Goal: Transaction & Acquisition: Download file/media

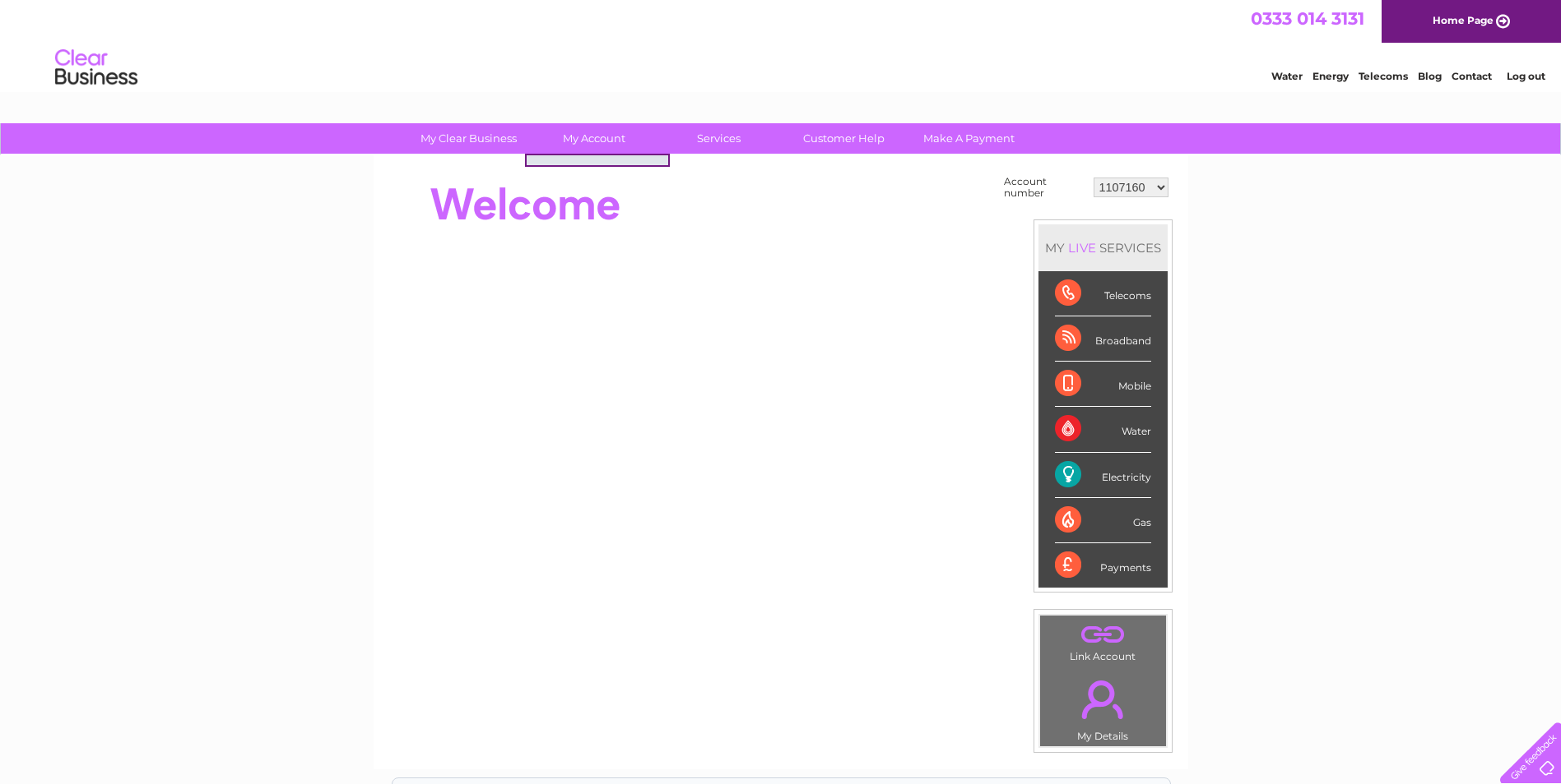
click at [608, 135] on link "My Account" at bounding box center [594, 138] width 136 height 31
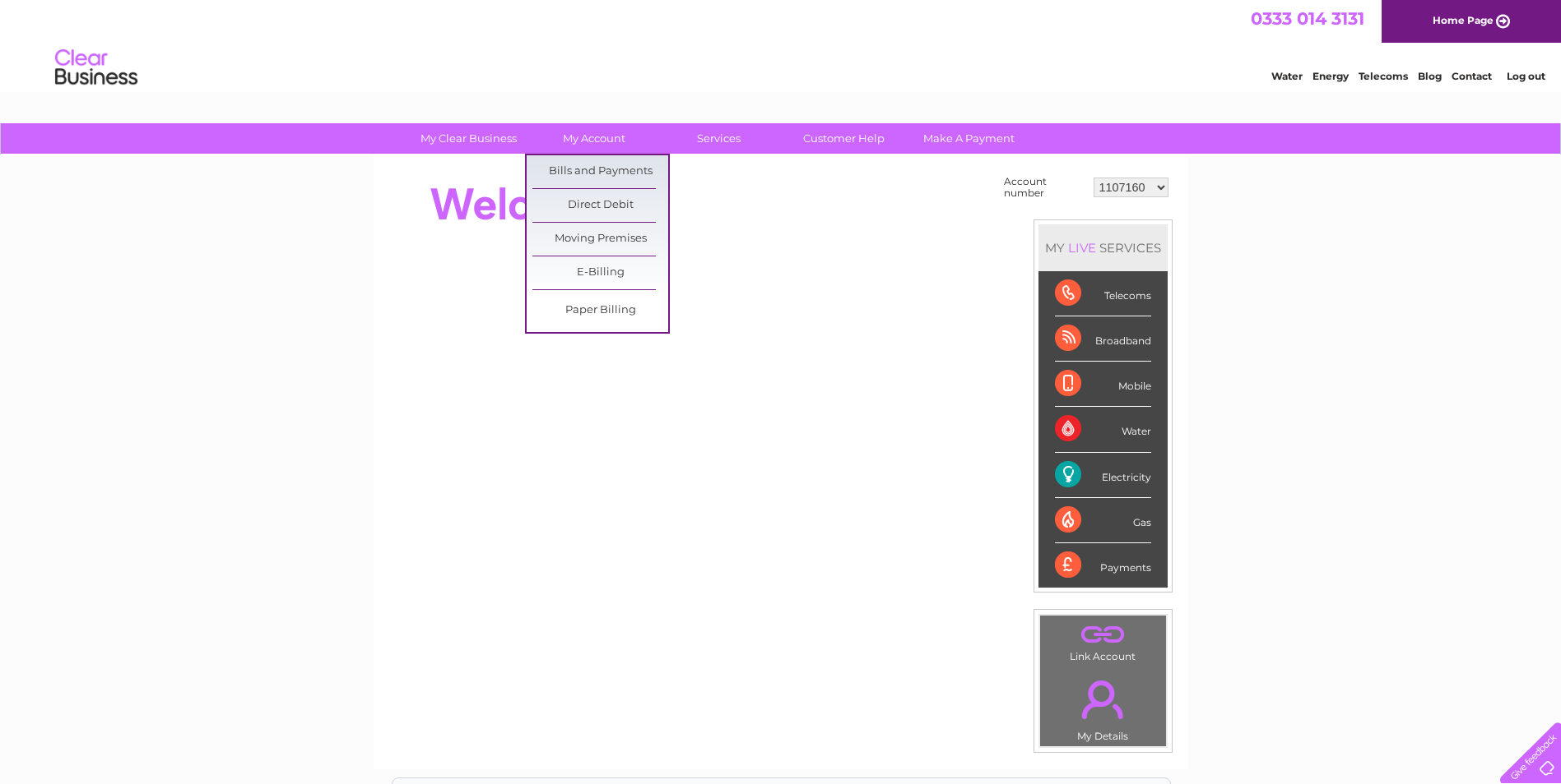
click at [613, 163] on link "Bills and Payments" at bounding box center [600, 171] width 136 height 33
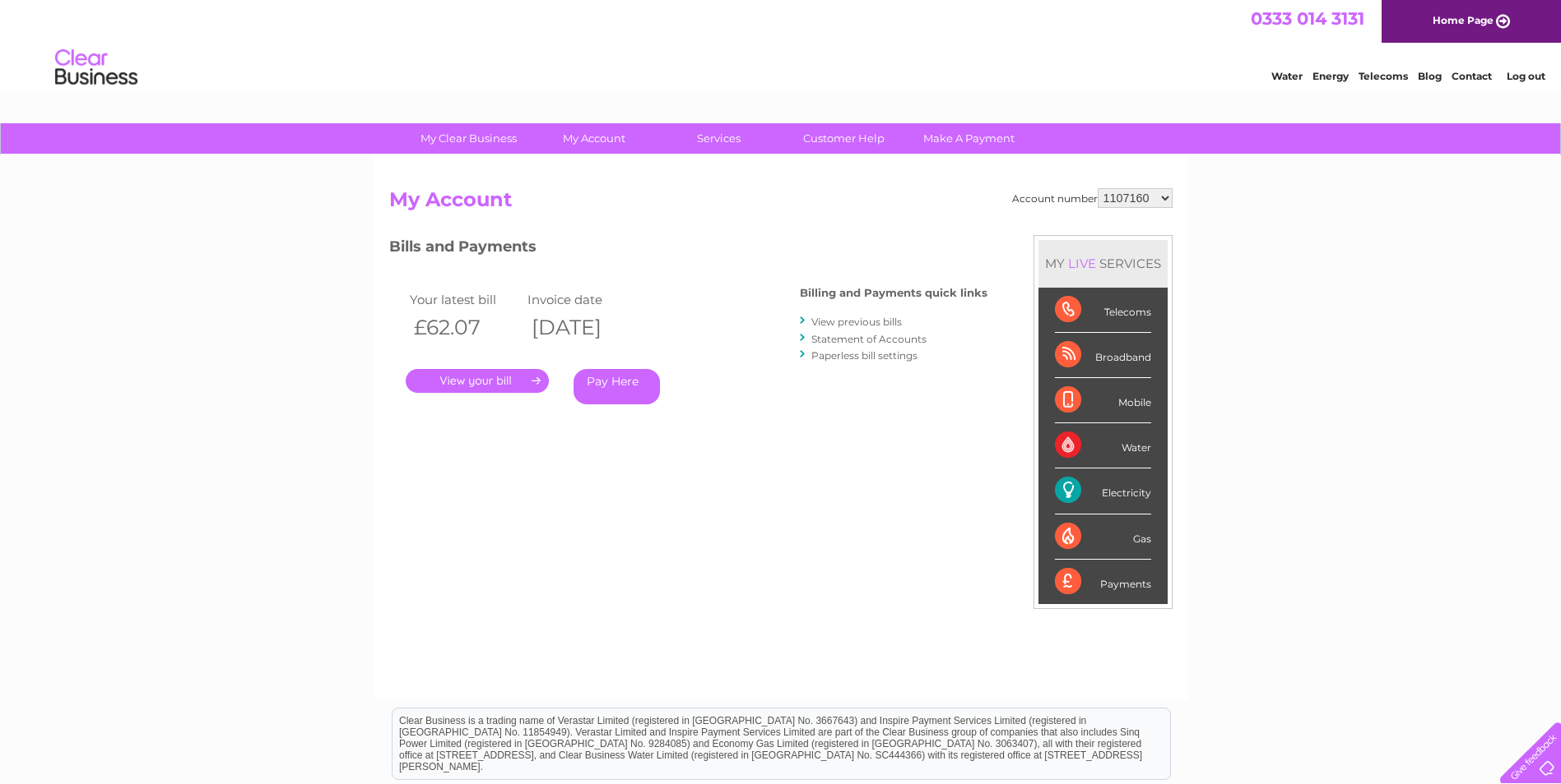
click at [855, 322] on link "View previous bills" at bounding box center [856, 322] width 90 height 12
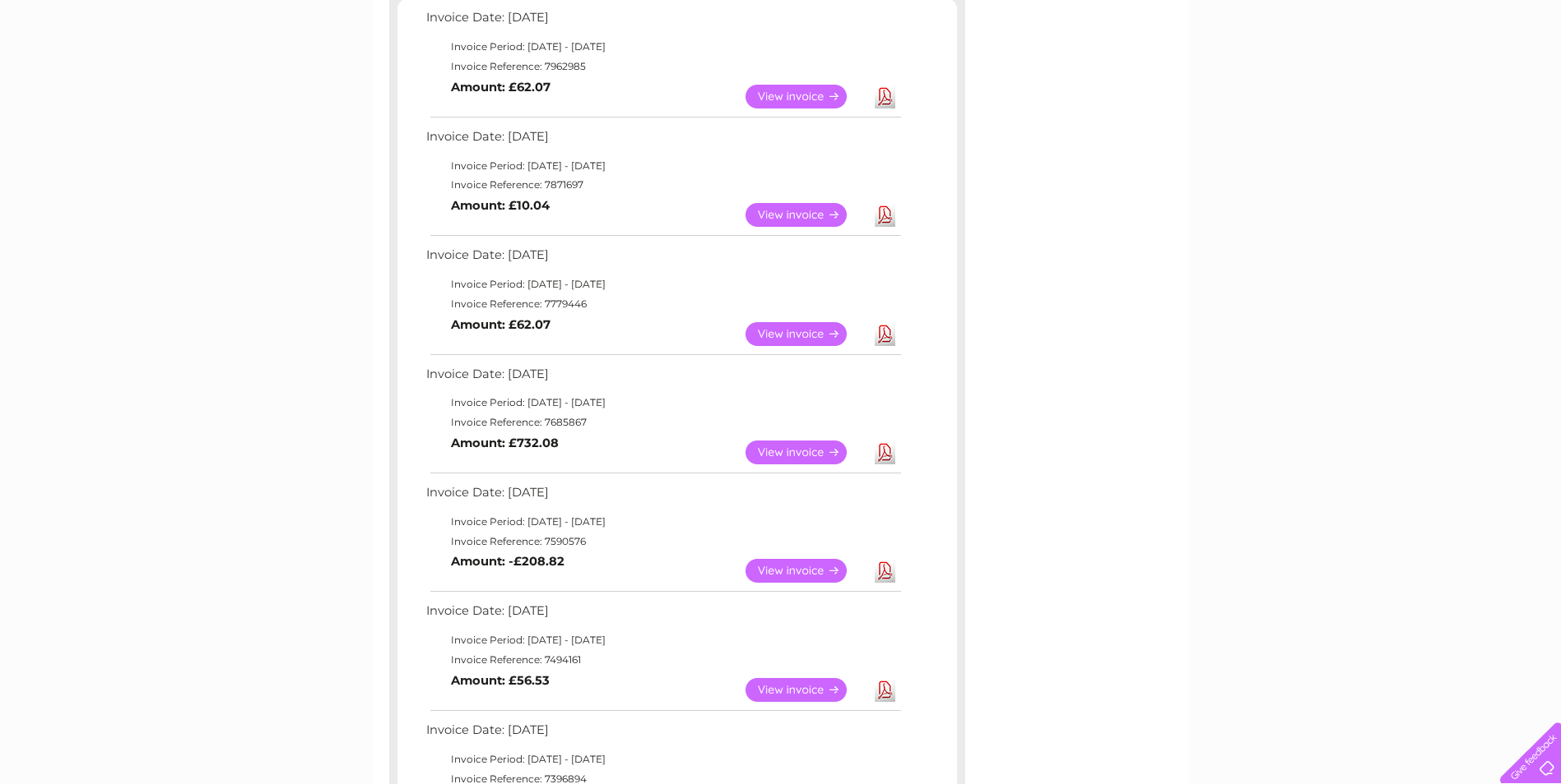
scroll to position [329, 0]
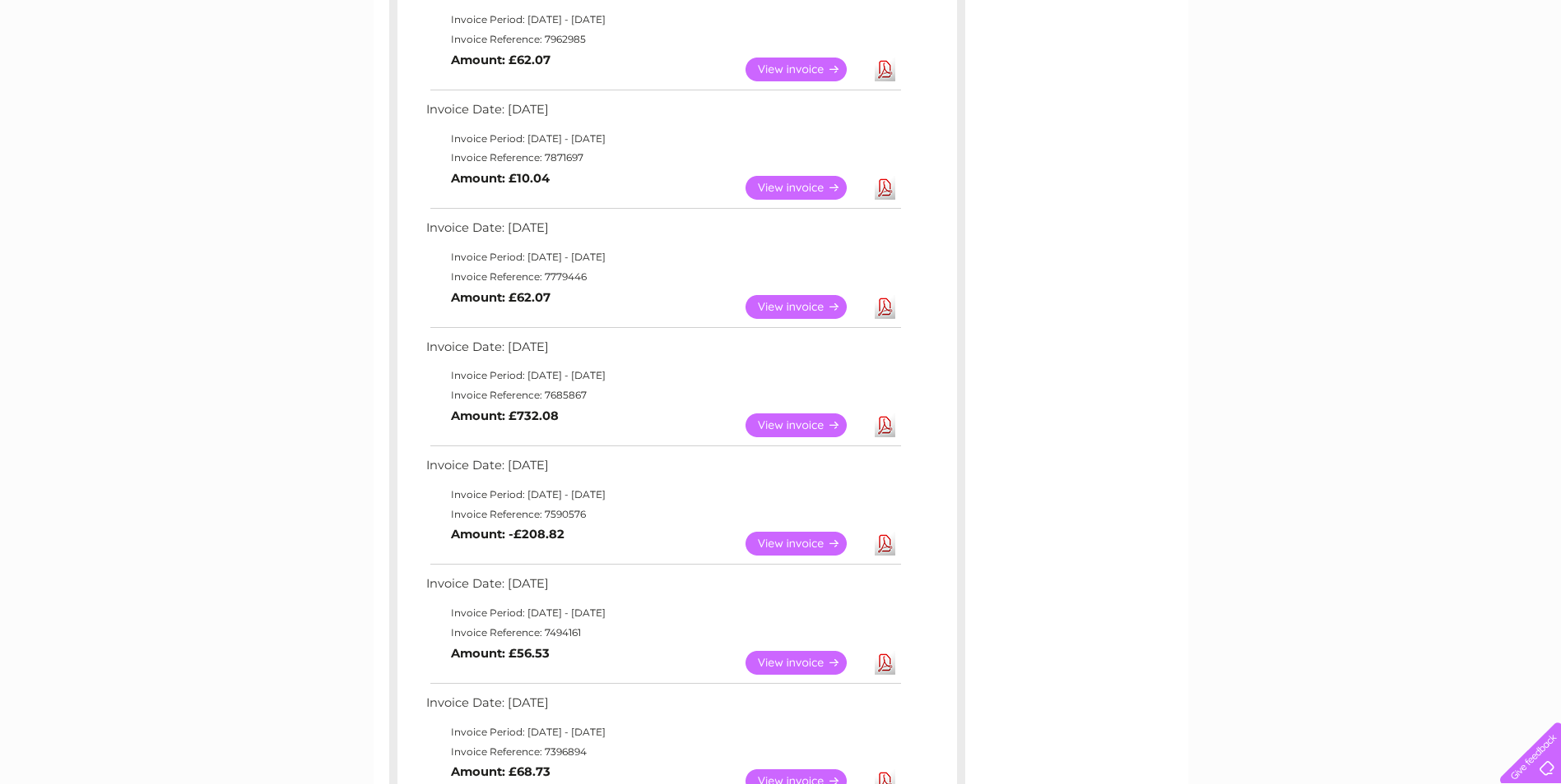
click at [816, 546] on link "View" at bounding box center [806, 544] width 121 height 24
click at [813, 421] on link "View" at bounding box center [806, 425] width 121 height 24
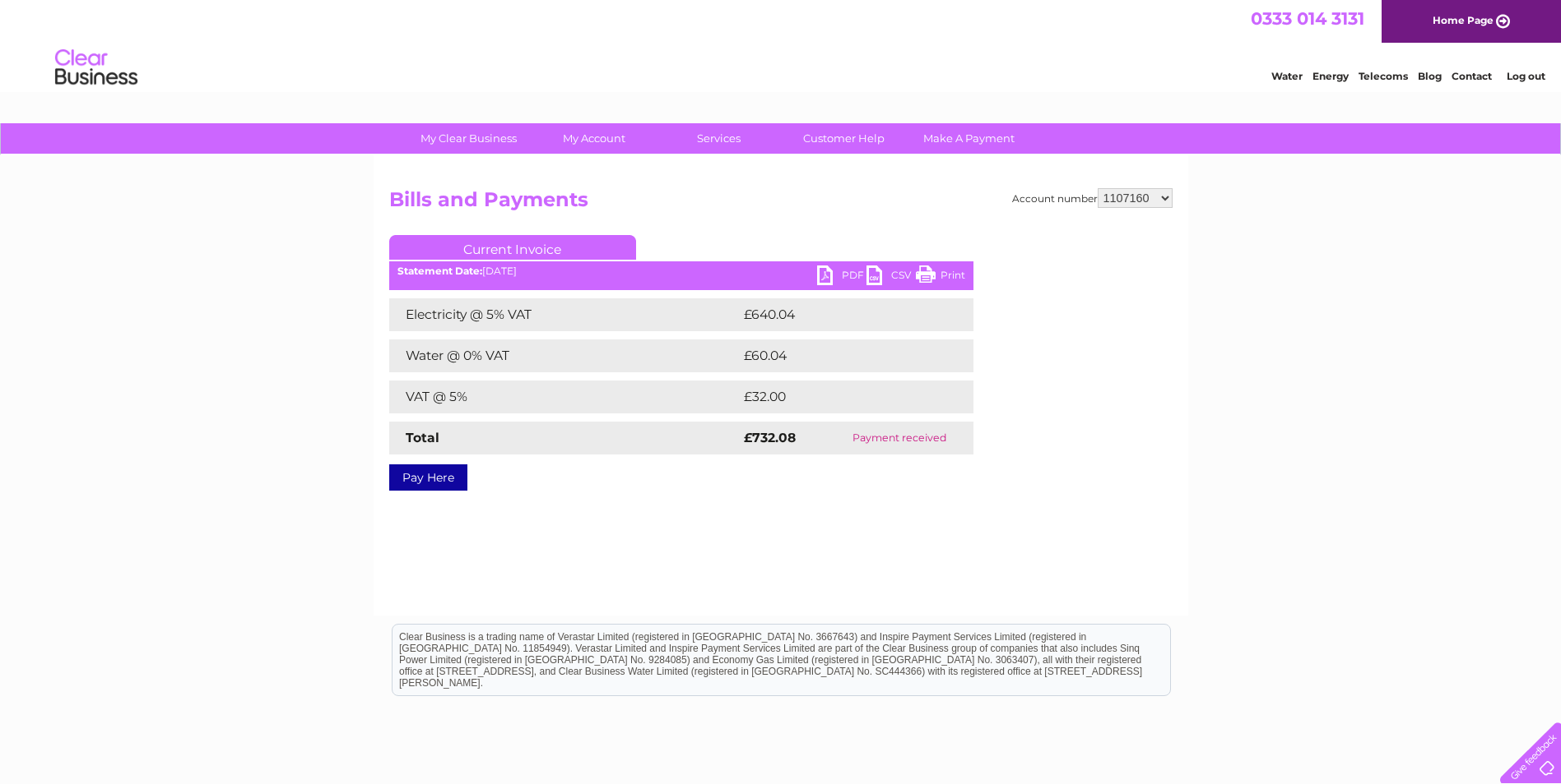
click at [828, 274] on link "PDF" at bounding box center [842, 277] width 50 height 24
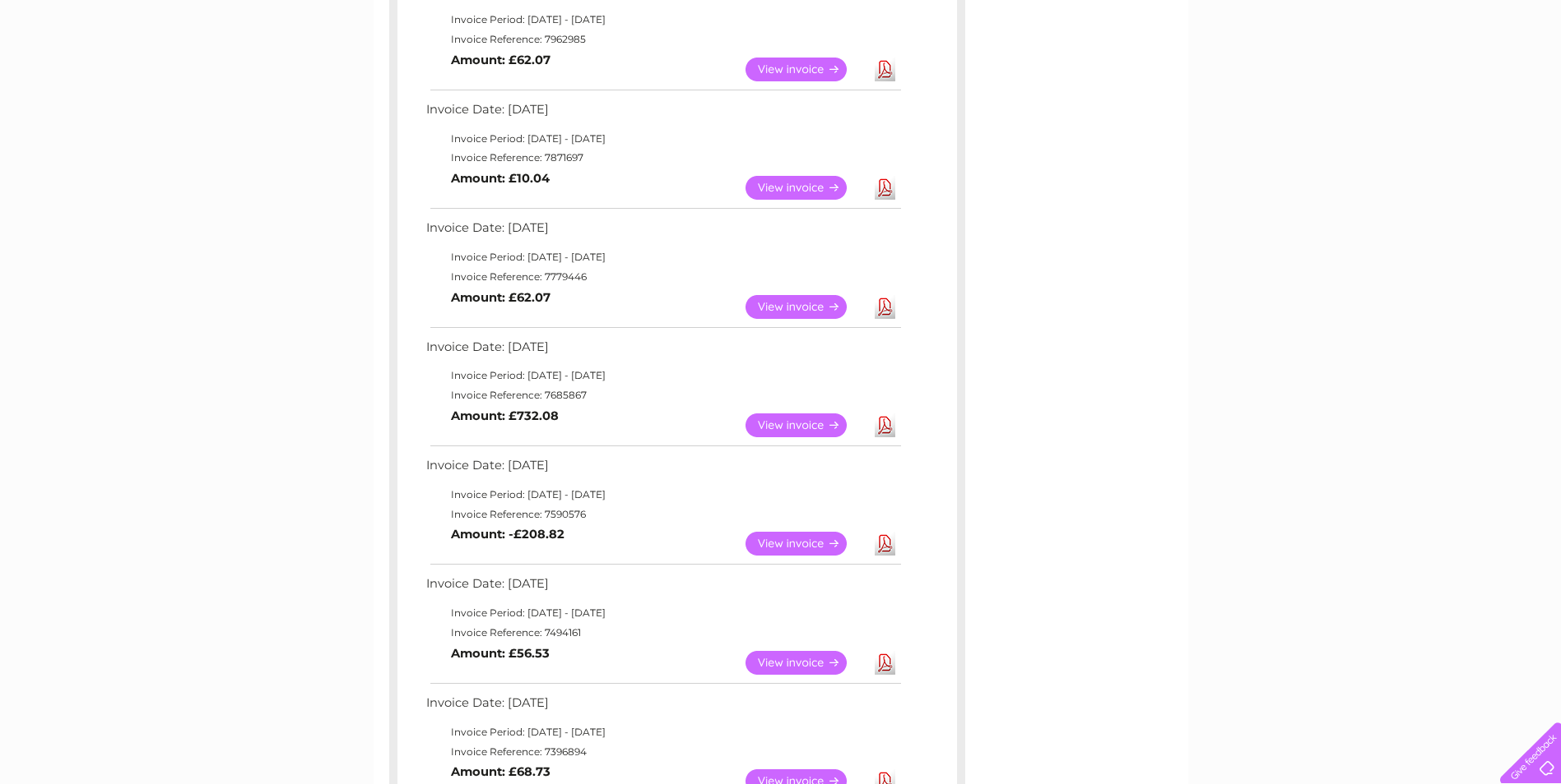
click at [794, 542] on link "View" at bounding box center [806, 544] width 121 height 24
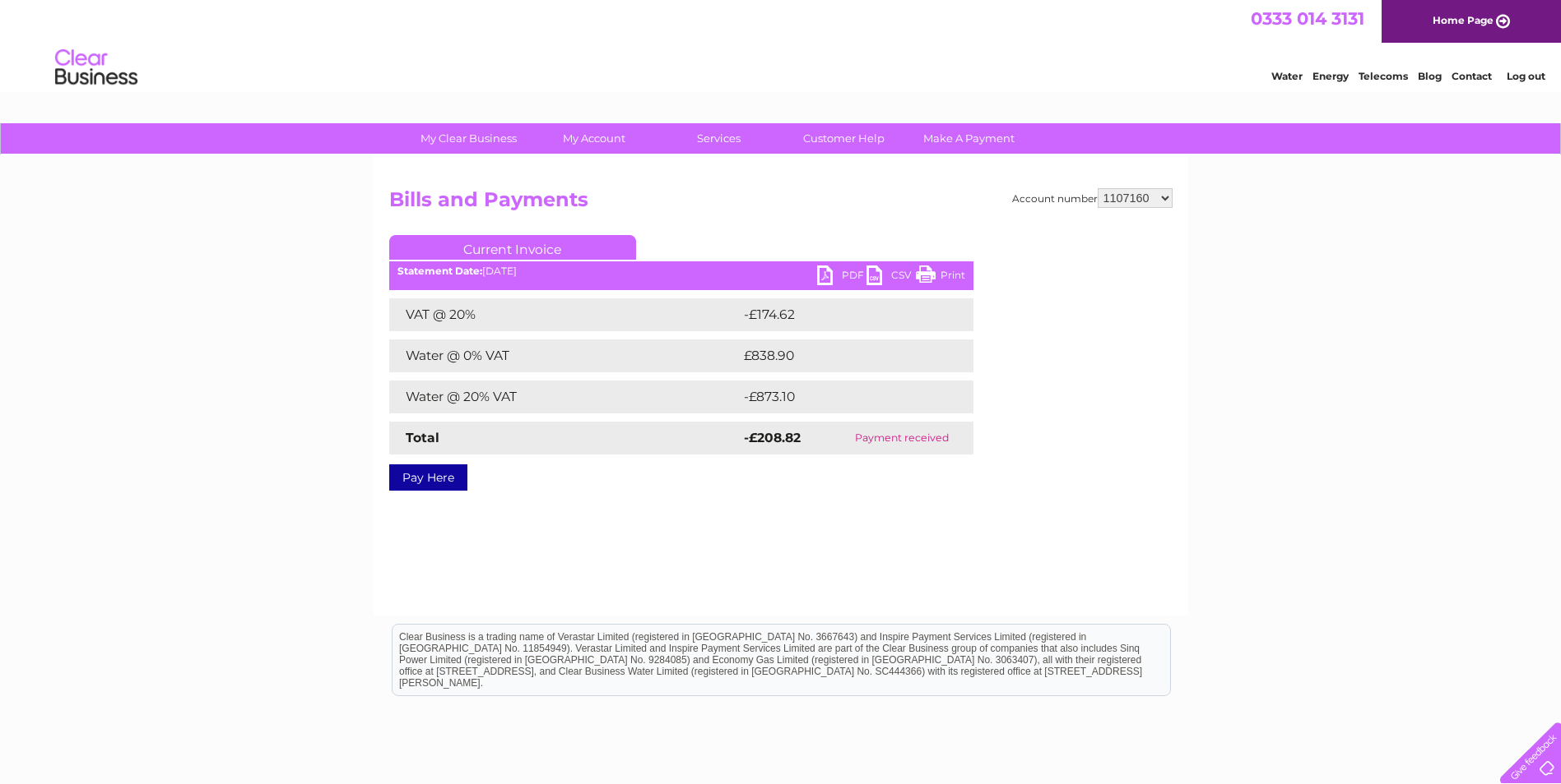
click at [843, 273] on link "PDF" at bounding box center [842, 277] width 50 height 24
click at [1166, 207] on select "1107160 30309693" at bounding box center [1134, 199] width 75 height 20
select select "30309693"
click at [1098, 189] on select "1107160 30309693" at bounding box center [1134, 199] width 75 height 20
click at [1243, 258] on div "My Clear Business Login Details My Details My Preferences Link Account My Accou…" at bounding box center [780, 510] width 1561 height 774
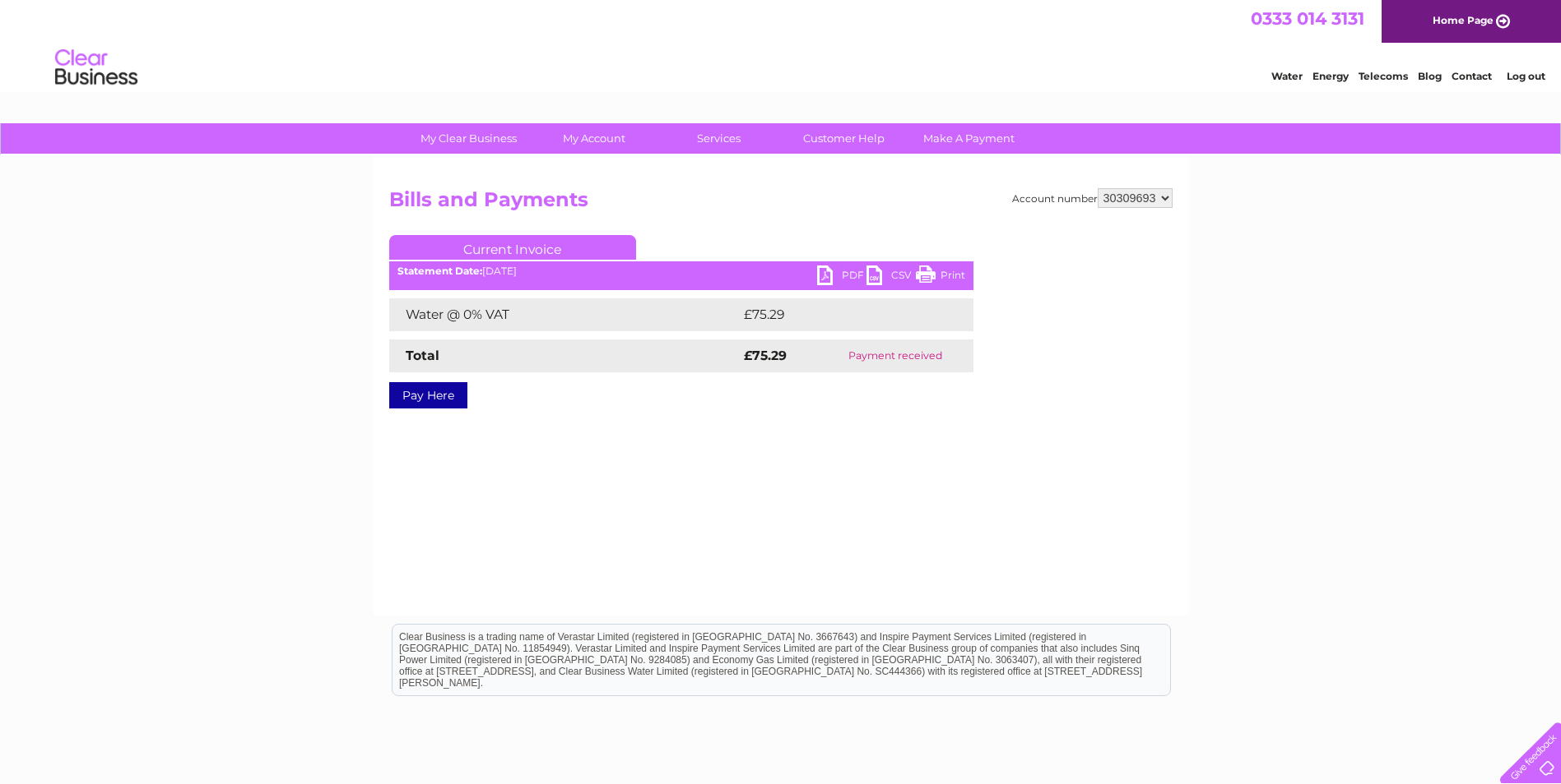
click at [1264, 240] on div "My Clear Business Login Details My Details My Preferences Link Account My Accou…" at bounding box center [780, 510] width 1561 height 774
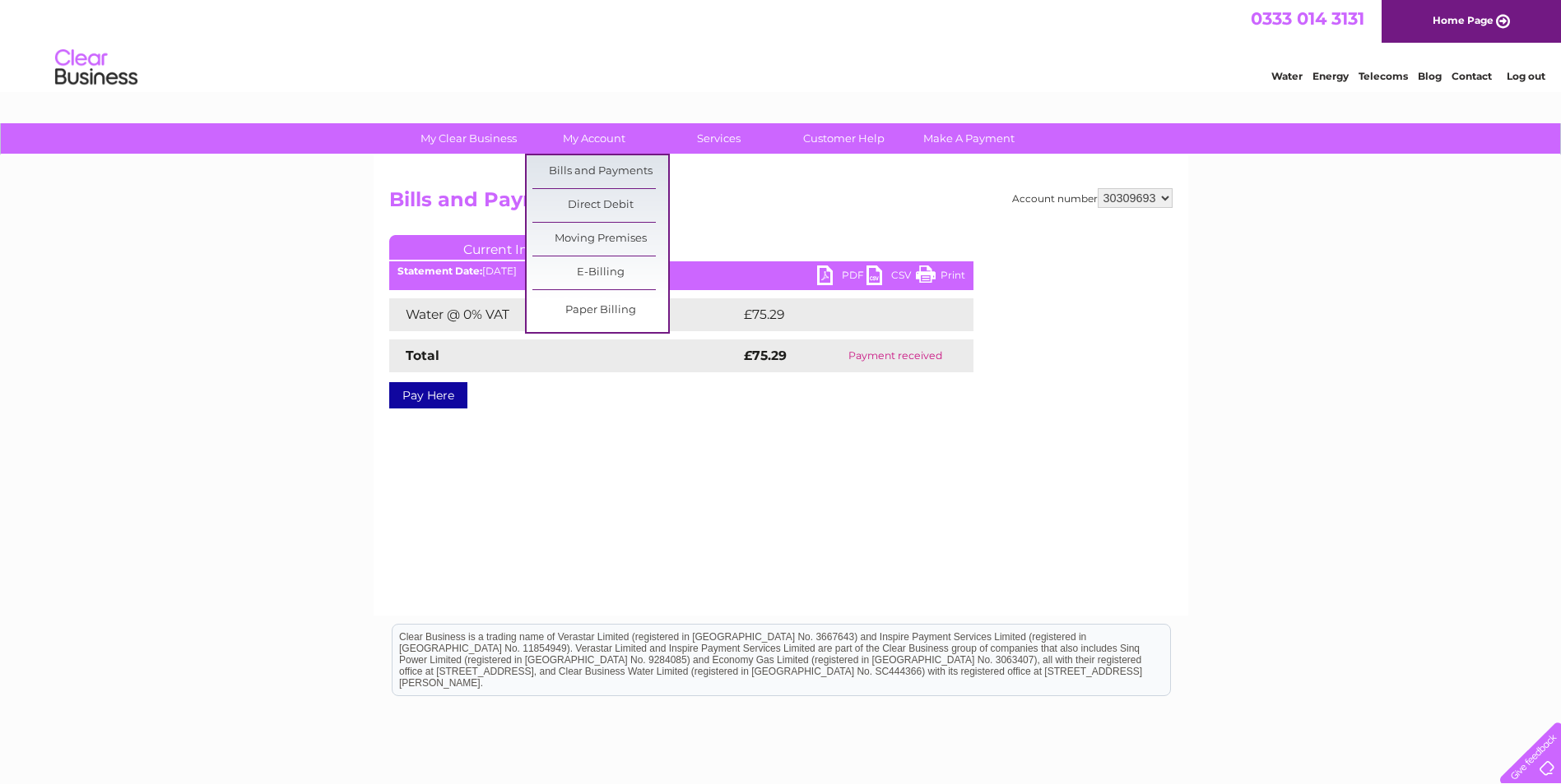
click at [603, 172] on link "Bills and Payments" at bounding box center [600, 171] width 136 height 33
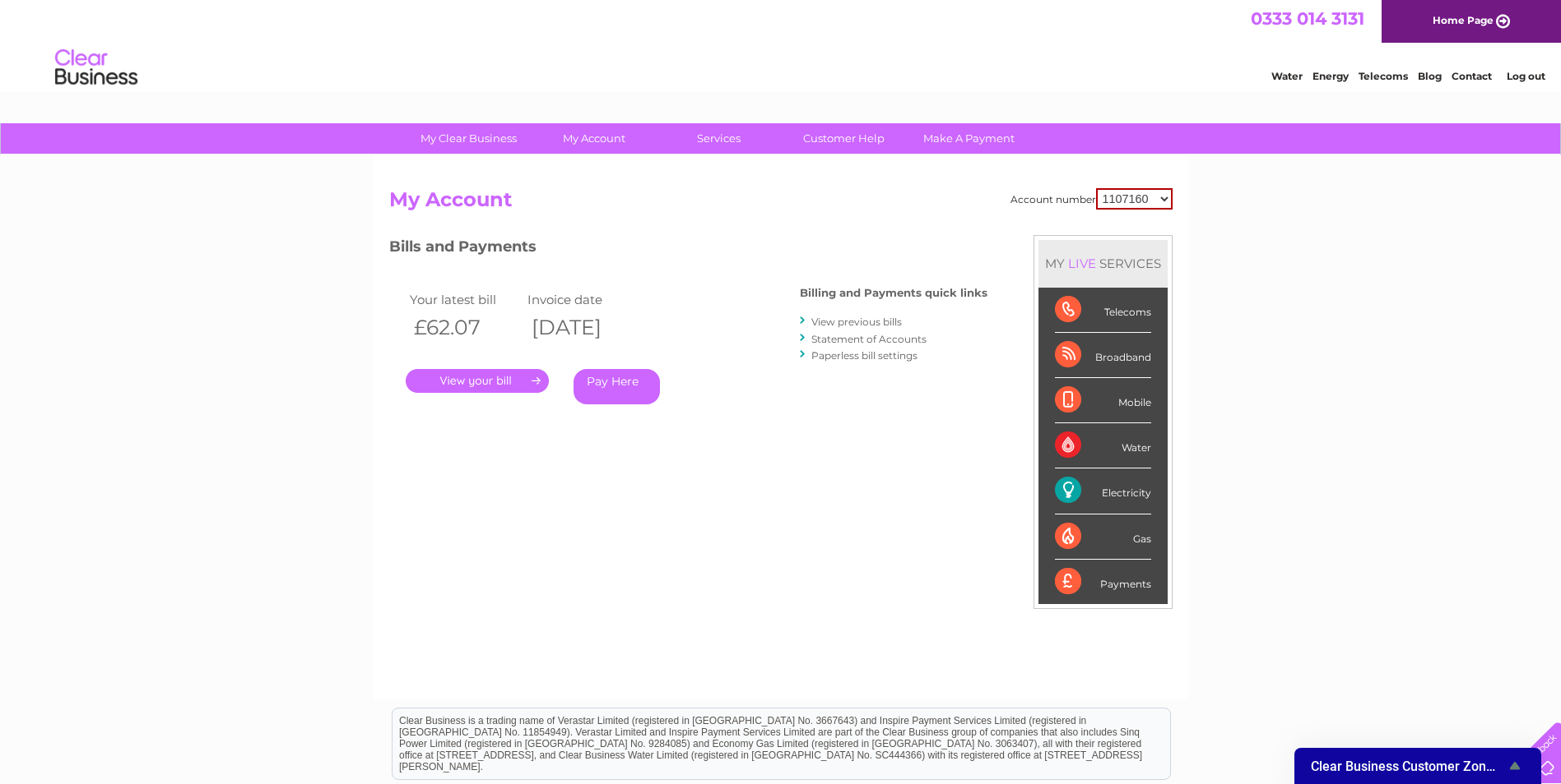
click at [1251, 358] on div "My Clear Business Login Details My Details My Preferences Link Account My Accou…" at bounding box center [780, 551] width 1561 height 858
click at [1177, 161] on div "Account number 1107160 30309693 My Account MY LIVE SERVICES Telecoms Broadband …" at bounding box center [780, 427] width 814 height 545
